Goal: Navigation & Orientation: Find specific page/section

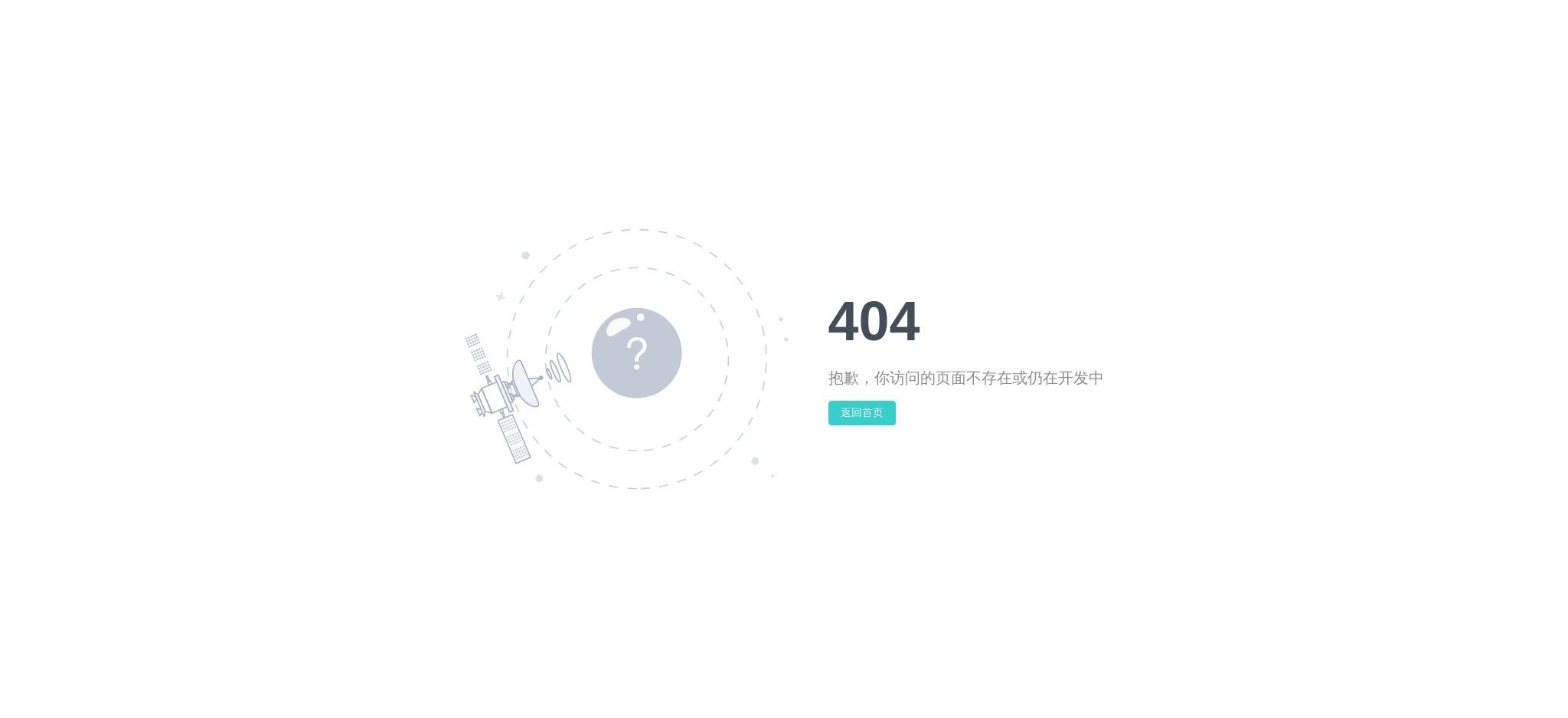
click at [859, 415] on button "返回首页" at bounding box center [862, 413] width 68 height 25
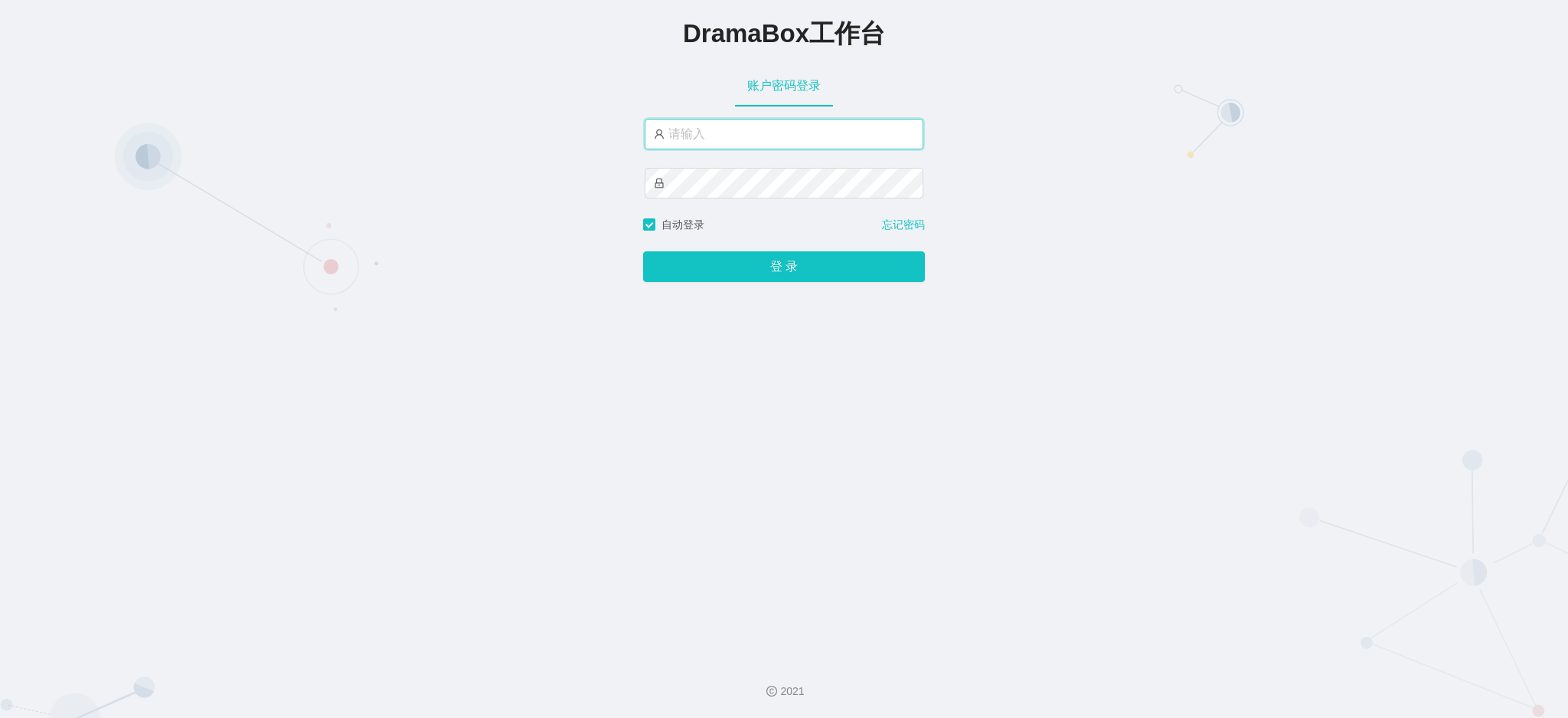
click at [685, 138] on input "text" at bounding box center [784, 133] width 278 height 31
type input "admin3"
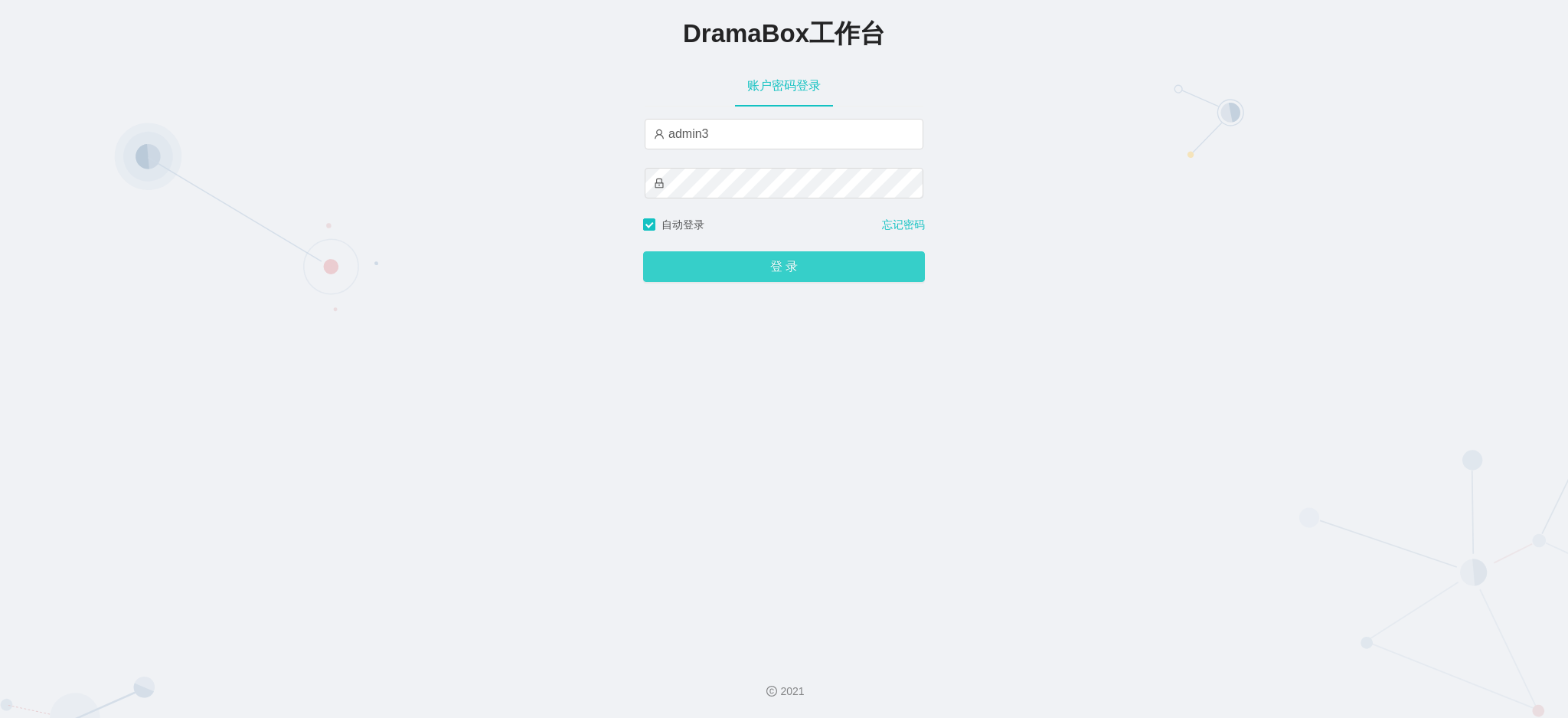
click at [756, 262] on button "登 录" at bounding box center [784, 267] width 281 height 31
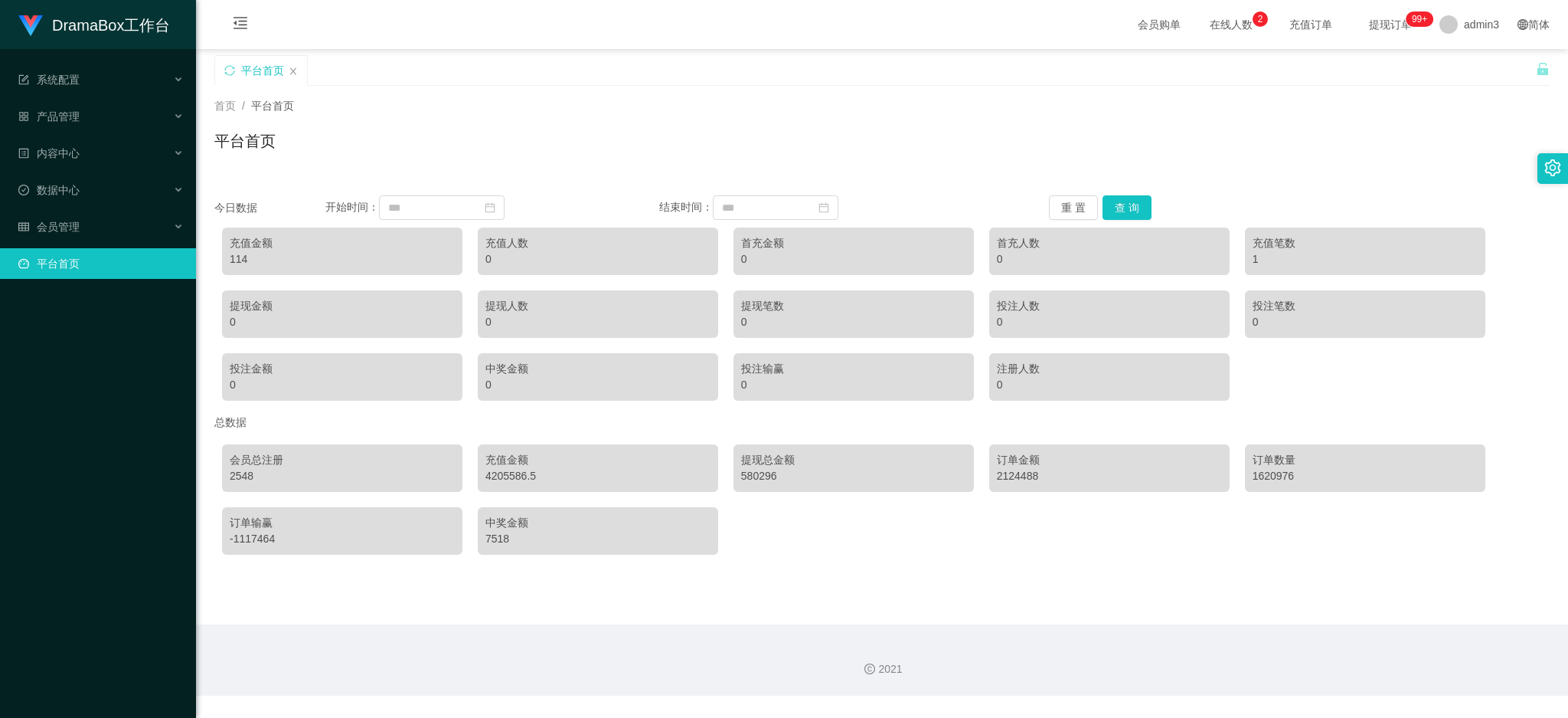
drag, startPoint x: 638, startPoint y: 12, endPoint x: 924, endPoint y: 74, distance: 292.6
click at [924, 74] on div "平台首页" at bounding box center [875, 81] width 1321 height 53
click at [65, 227] on span "会员管理" at bounding box center [49, 227] width 62 height 12
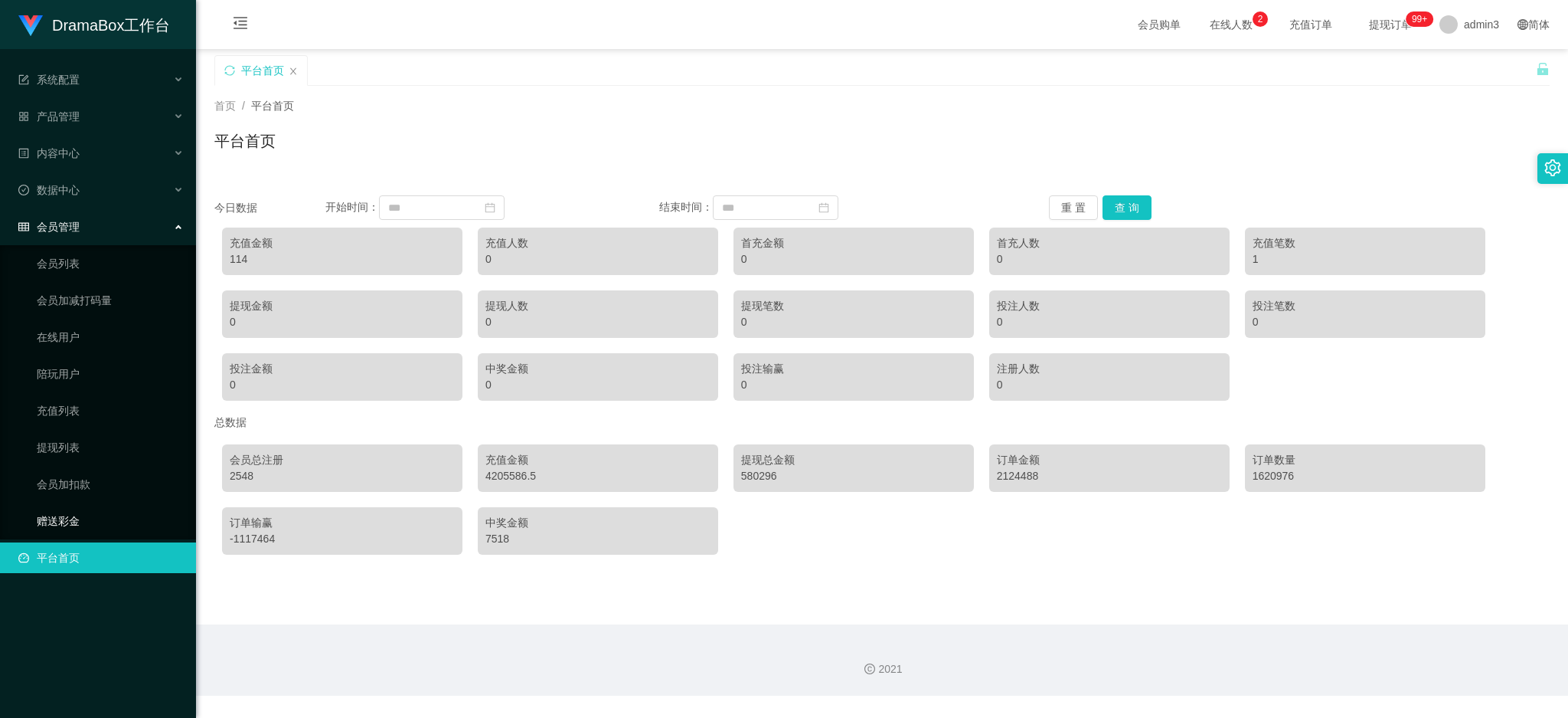
click at [43, 524] on link "赠送彩金" at bounding box center [110, 520] width 147 height 31
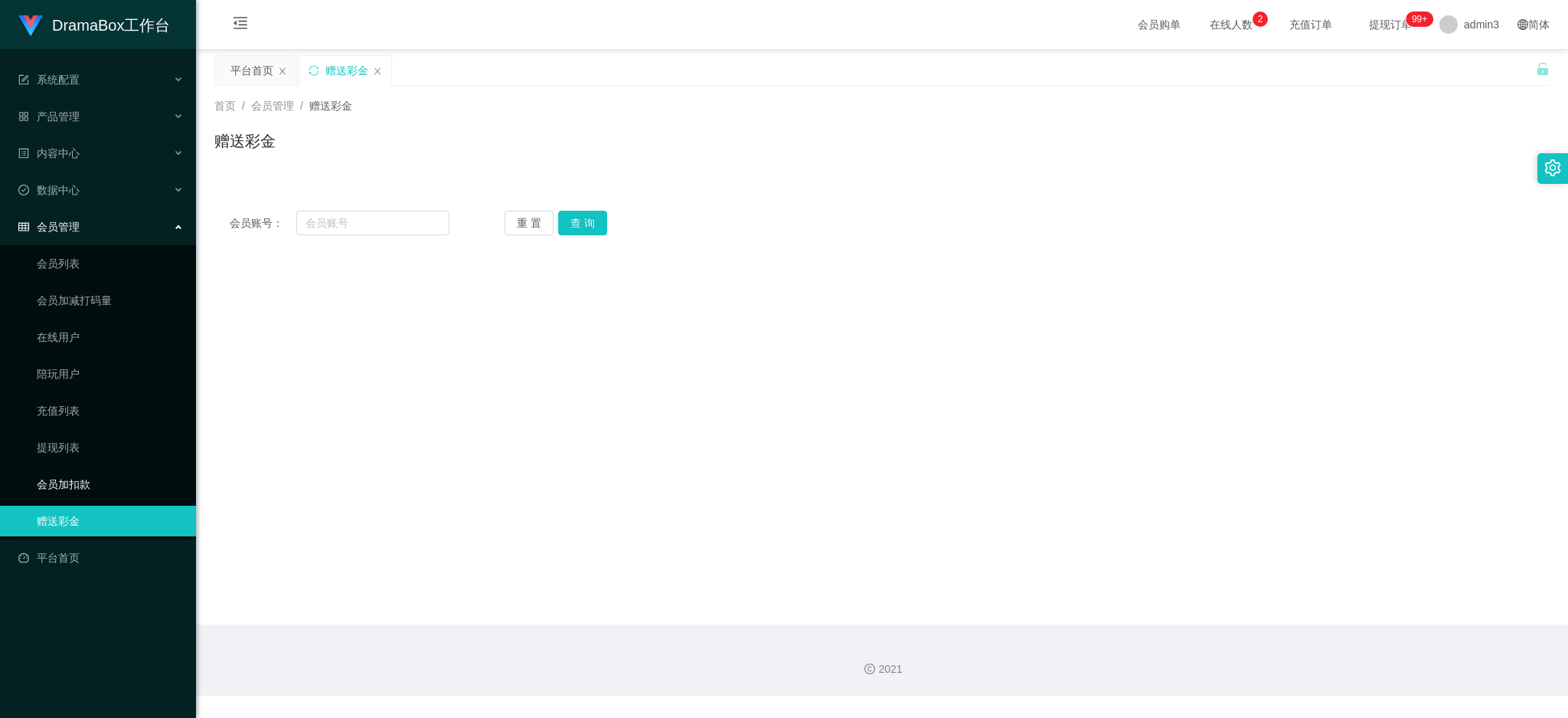
click at [65, 473] on link "会员加扣款" at bounding box center [110, 483] width 147 height 31
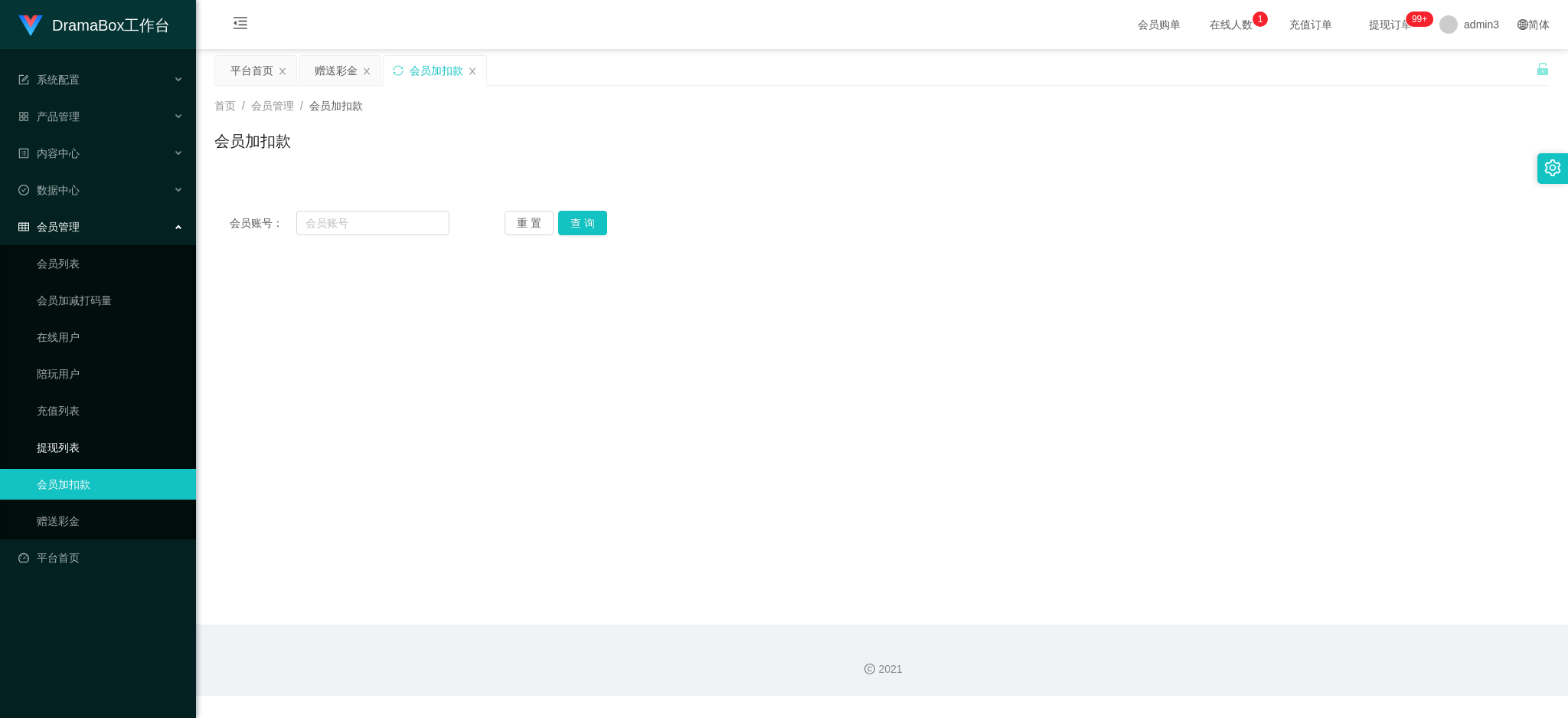
click at [68, 451] on link "提现列表" at bounding box center [110, 447] width 147 height 31
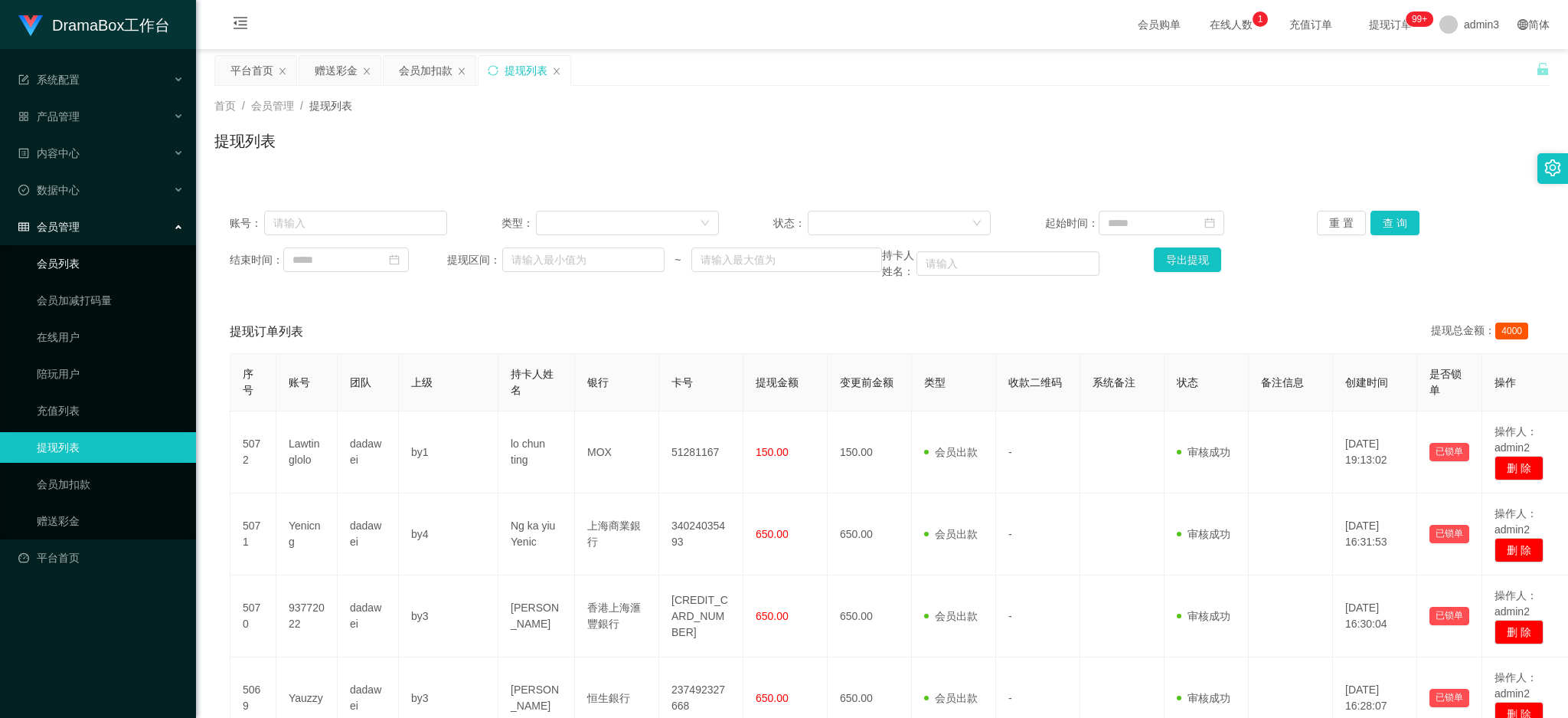
click at [72, 269] on link "会员列表" at bounding box center [110, 264] width 147 height 31
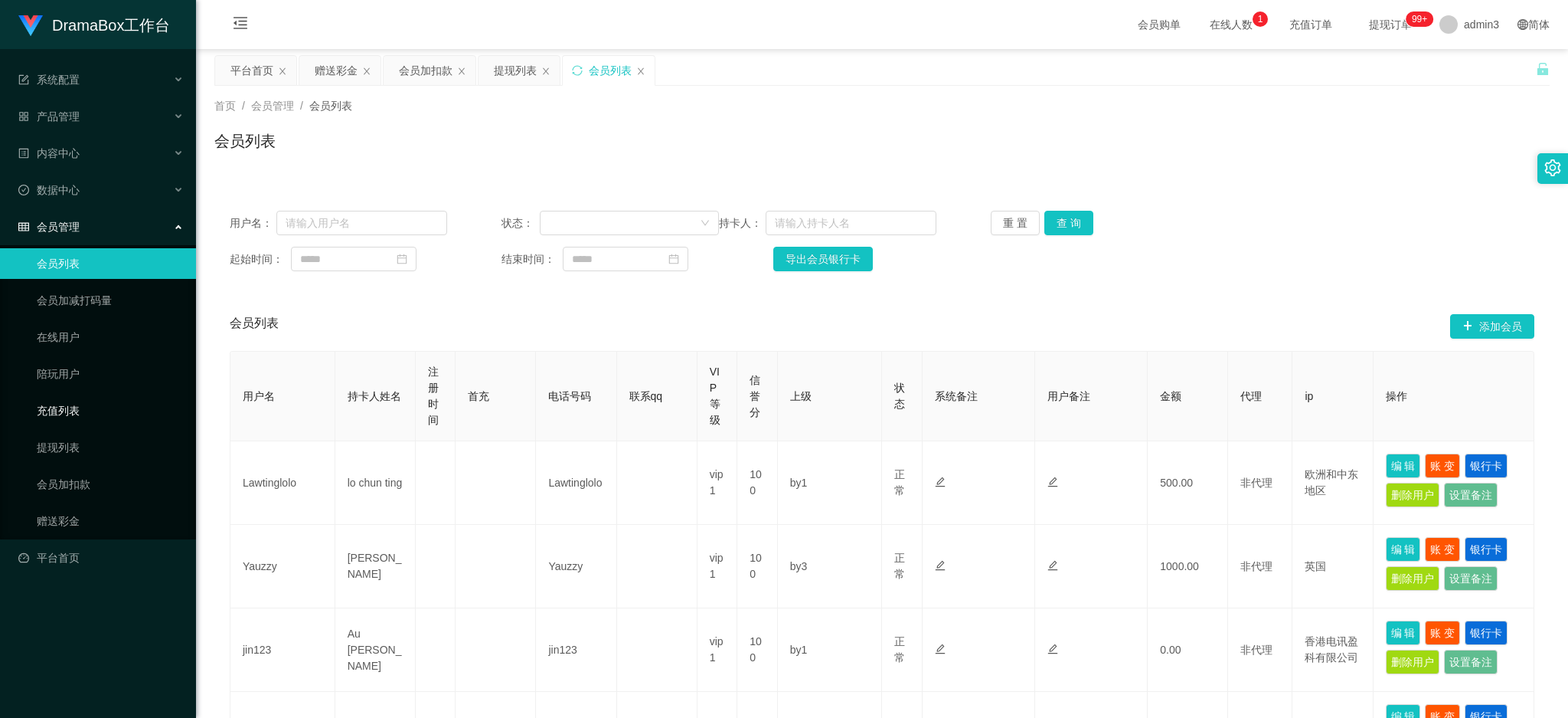
click at [59, 415] on link "充值列表" at bounding box center [110, 410] width 147 height 31
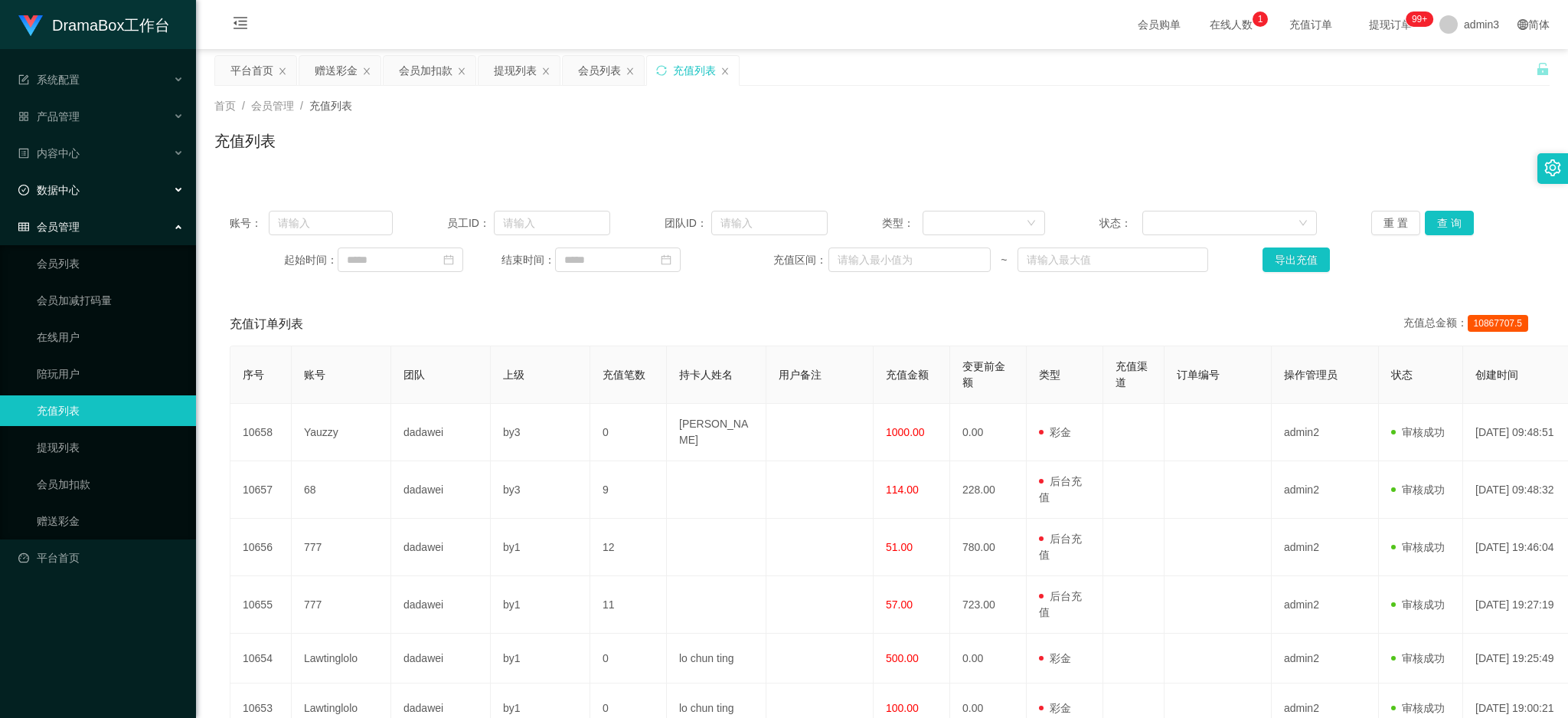
click at [59, 184] on span "数据中心" at bounding box center [49, 190] width 62 height 12
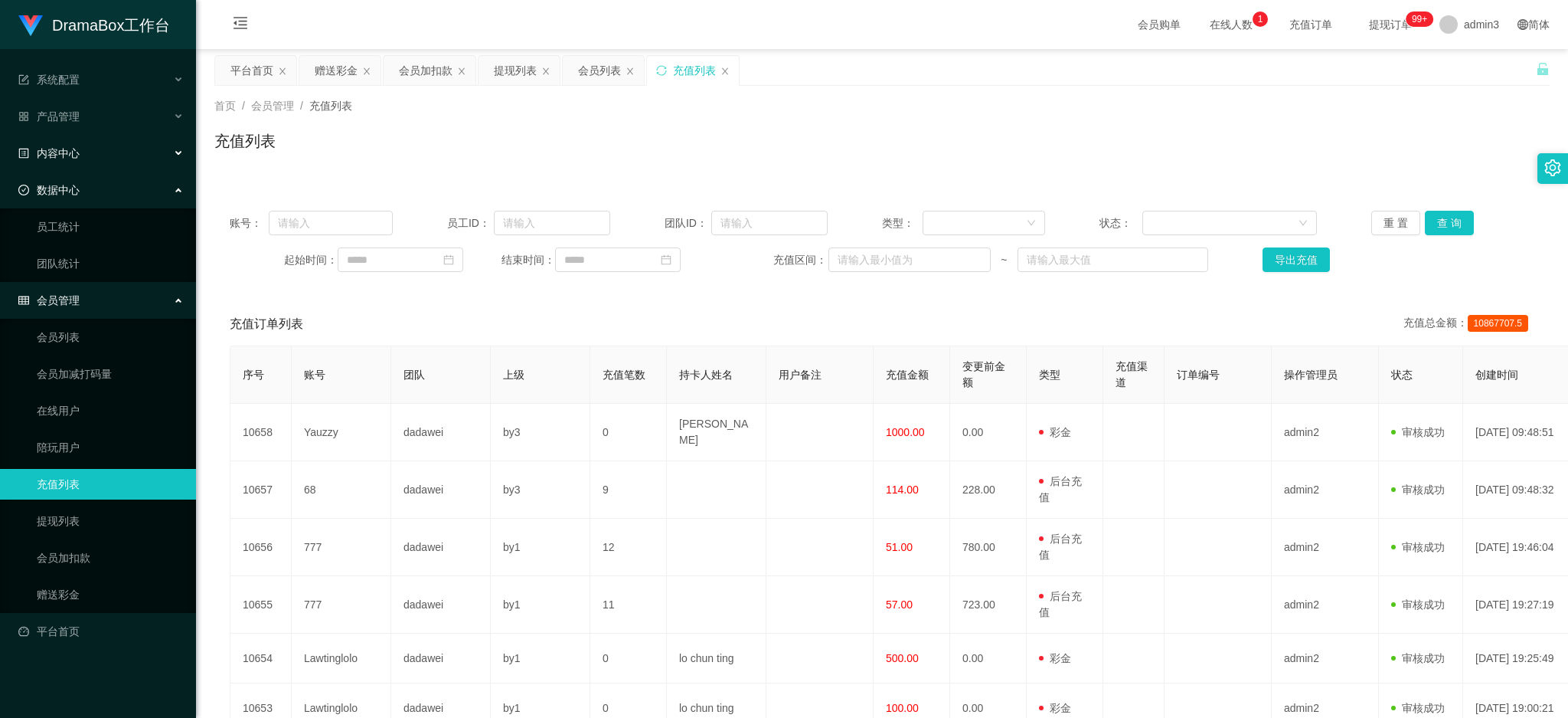
click at [60, 159] on span "内容中心" at bounding box center [49, 153] width 62 height 12
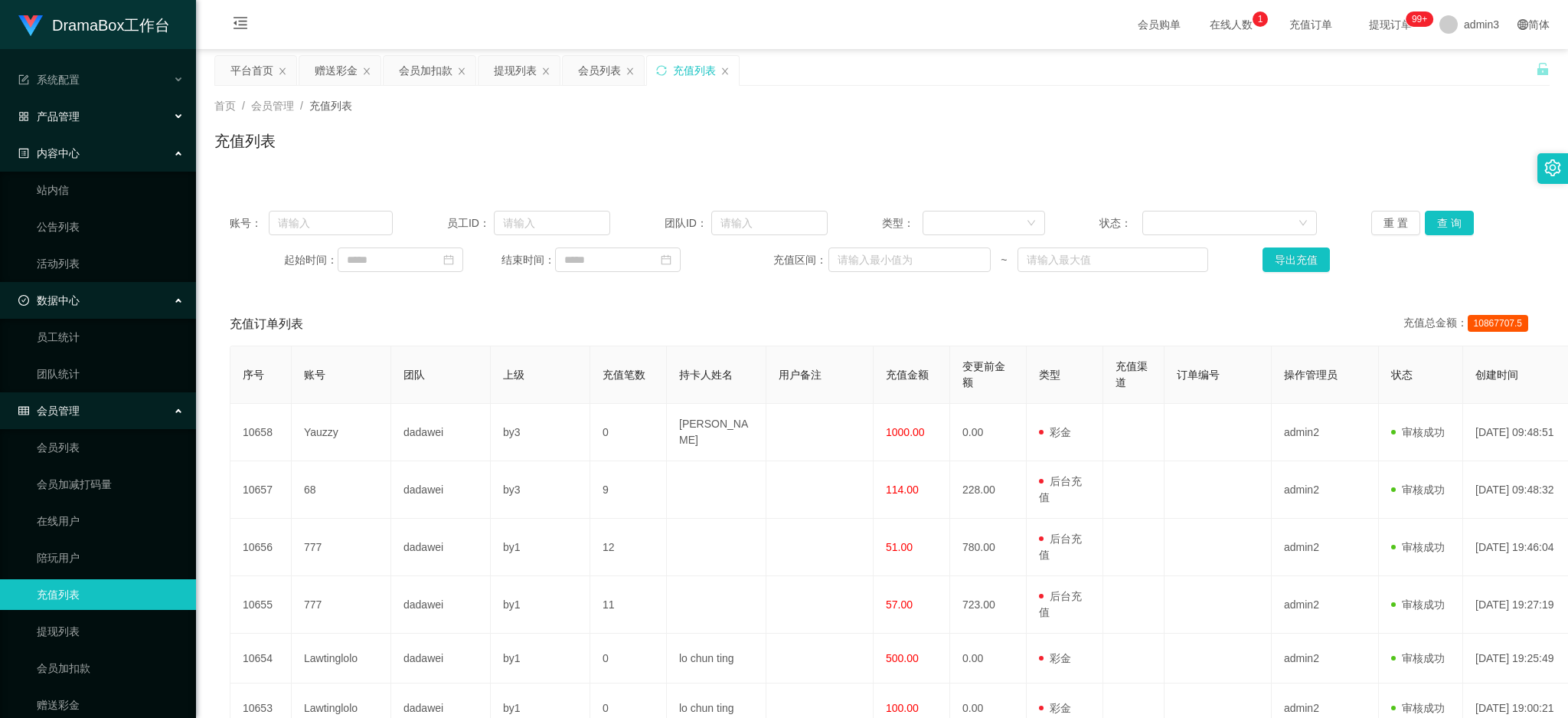
drag, startPoint x: 64, startPoint y: 115, endPoint x: 62, endPoint y: 169, distance: 54.0
click at [64, 115] on span "产品管理" at bounding box center [49, 116] width 62 height 12
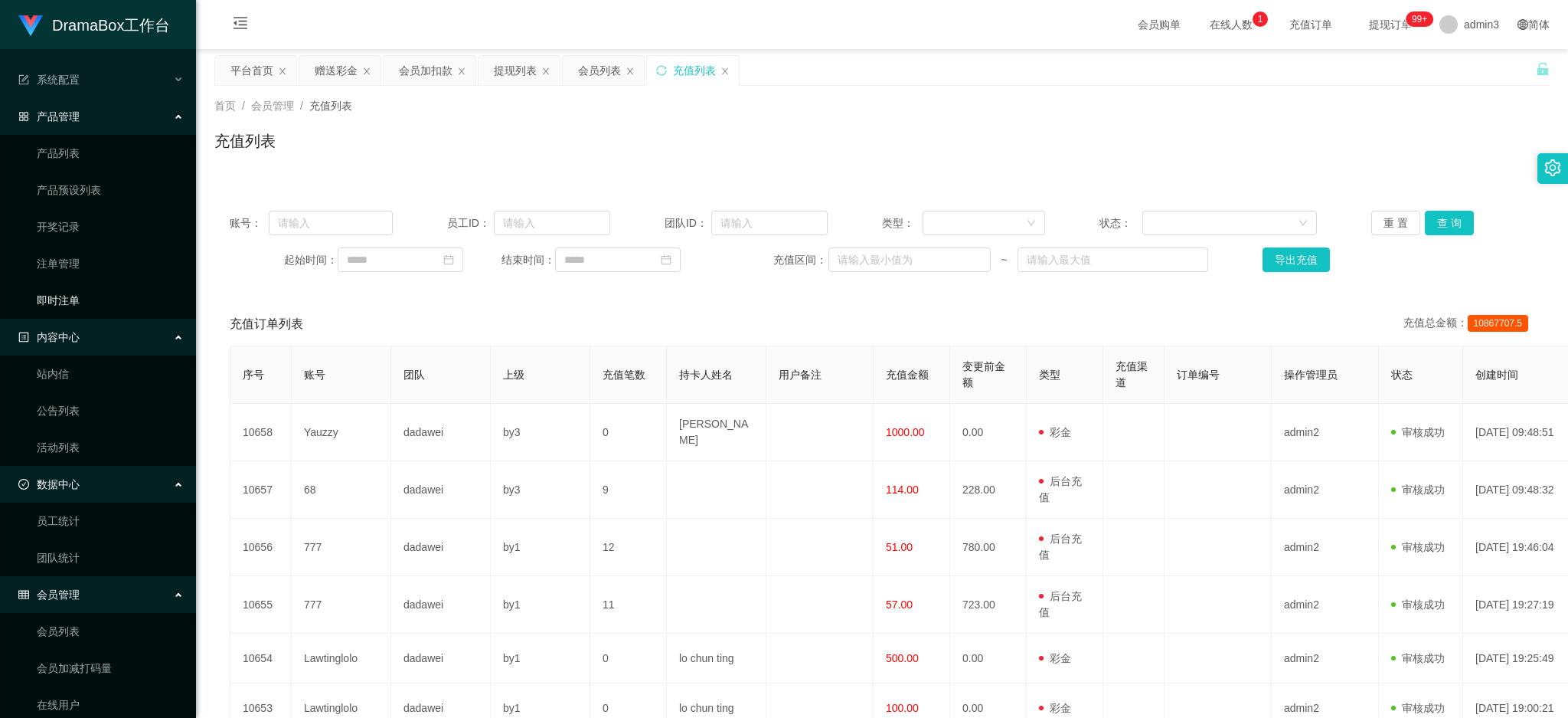
click at [55, 308] on link "即时注单" at bounding box center [110, 299] width 147 height 31
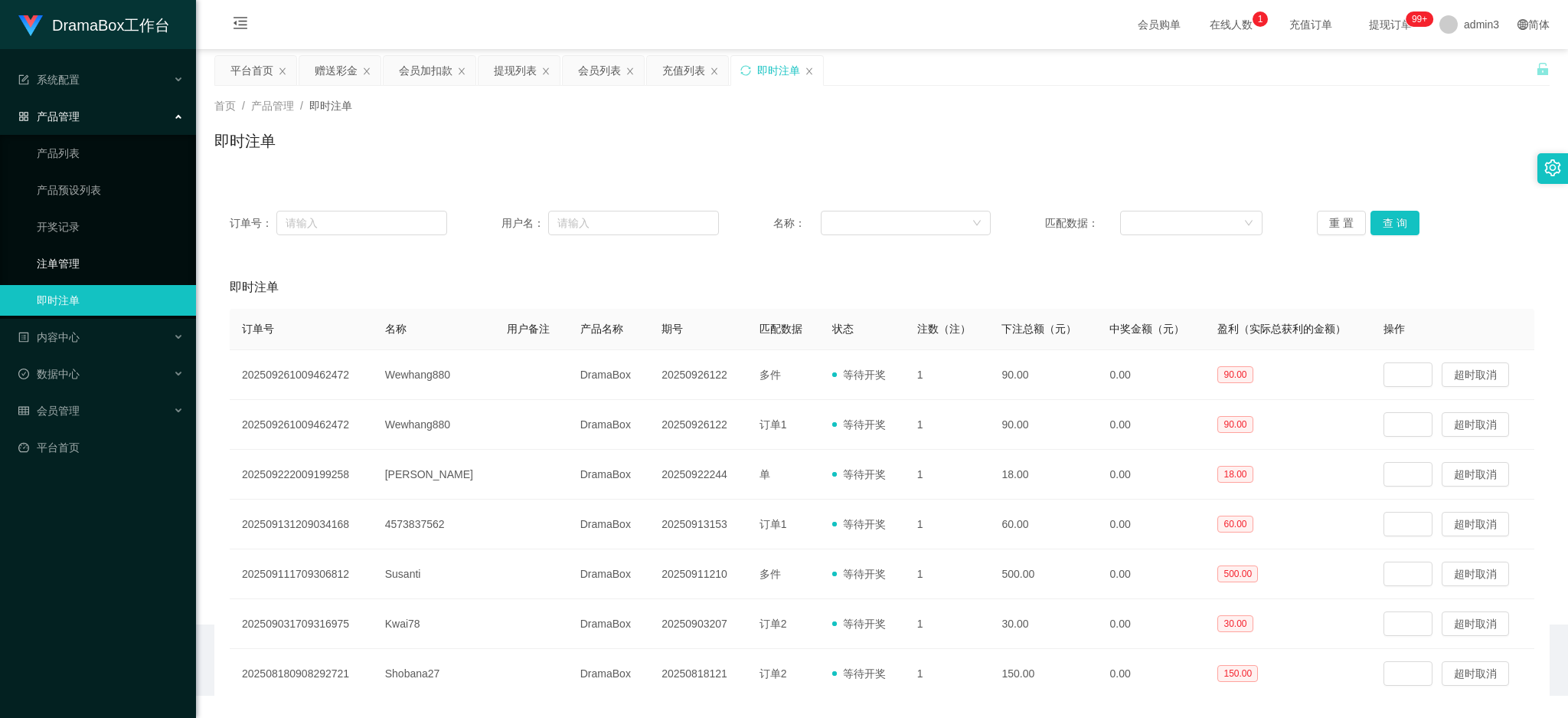
click at [59, 257] on link "注单管理" at bounding box center [110, 264] width 147 height 31
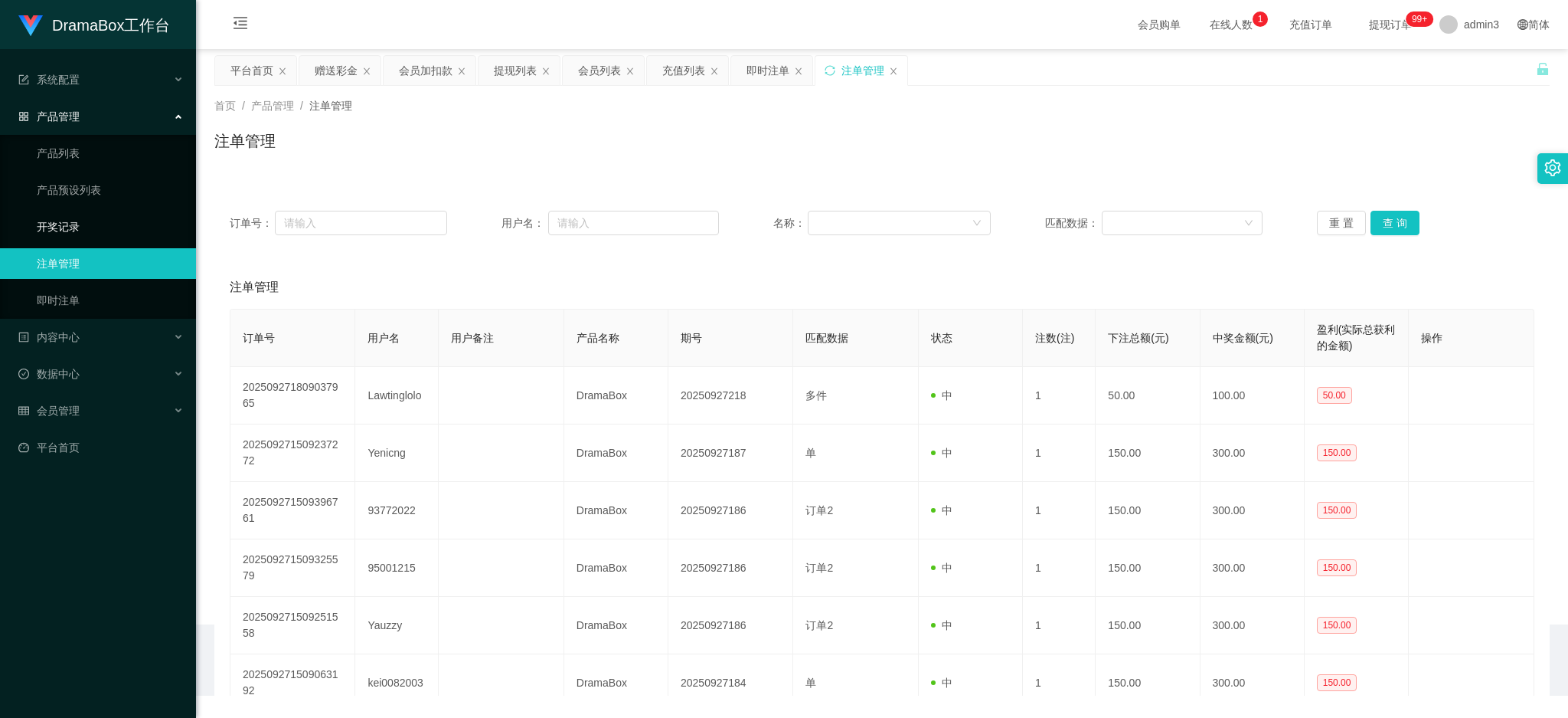
click at [60, 220] on link "开奖记录" at bounding box center [110, 227] width 147 height 31
